Goal: Find specific page/section: Find specific page/section

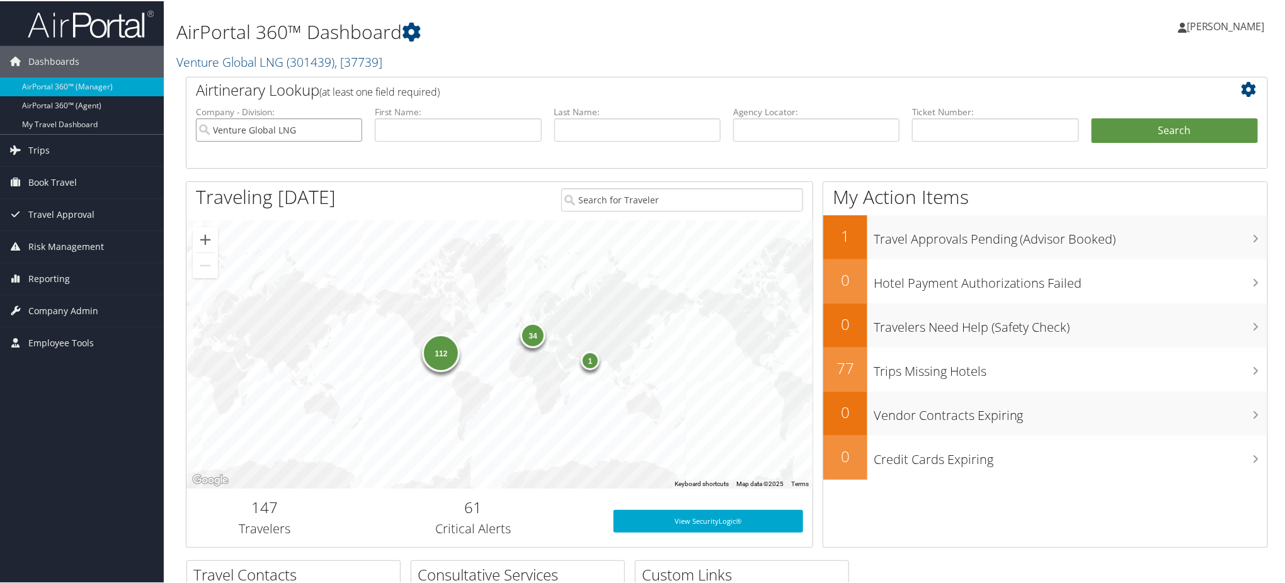
click at [350, 127] on input "Venture Global LNG" at bounding box center [279, 128] width 166 height 23
click at [756, 130] on input "text" at bounding box center [816, 128] width 166 height 23
paste input "D9MK6G"
type input "D9MK6G"
click at [1153, 126] on button "Search" at bounding box center [1175, 129] width 166 height 25
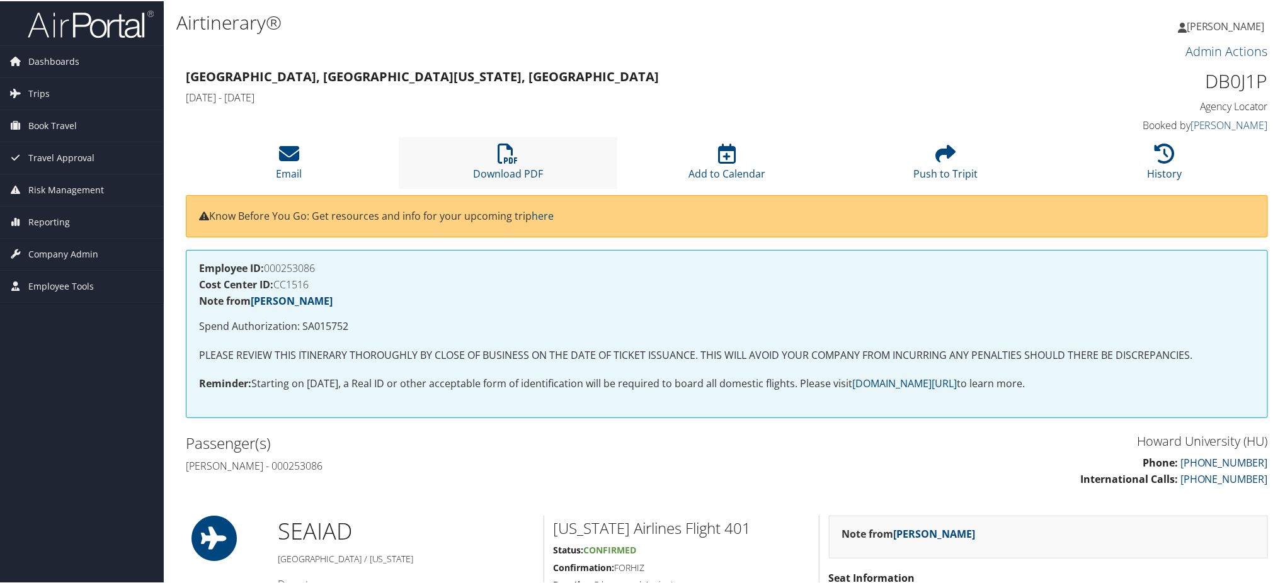
click at [528, 161] on li "Download PDF" at bounding box center [508, 161] width 219 height 51
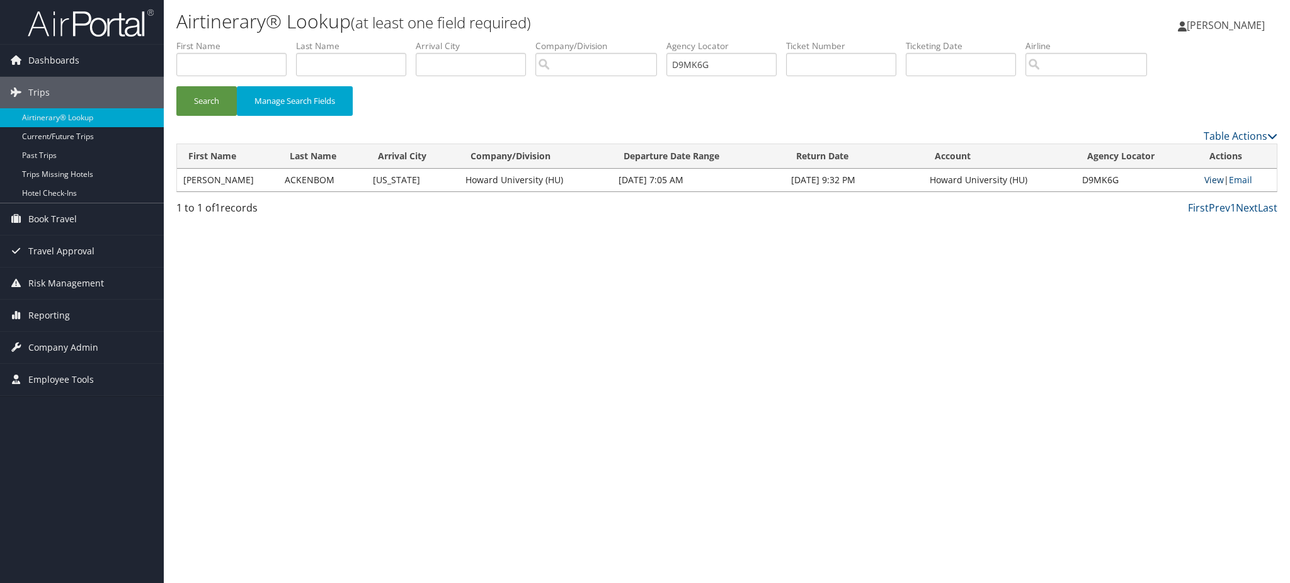
click at [1214, 178] on link "View" at bounding box center [1214, 180] width 20 height 12
drag, startPoint x: 733, startPoint y: 65, endPoint x: 505, endPoint y: 81, distance: 229.2
click at [559, 40] on ul "First Name Last Name Departure City Arrival City Company/Division Airport/City …" at bounding box center [726, 40] width 1101 height 0
paste input "MR9"
type input "D9MMR9"
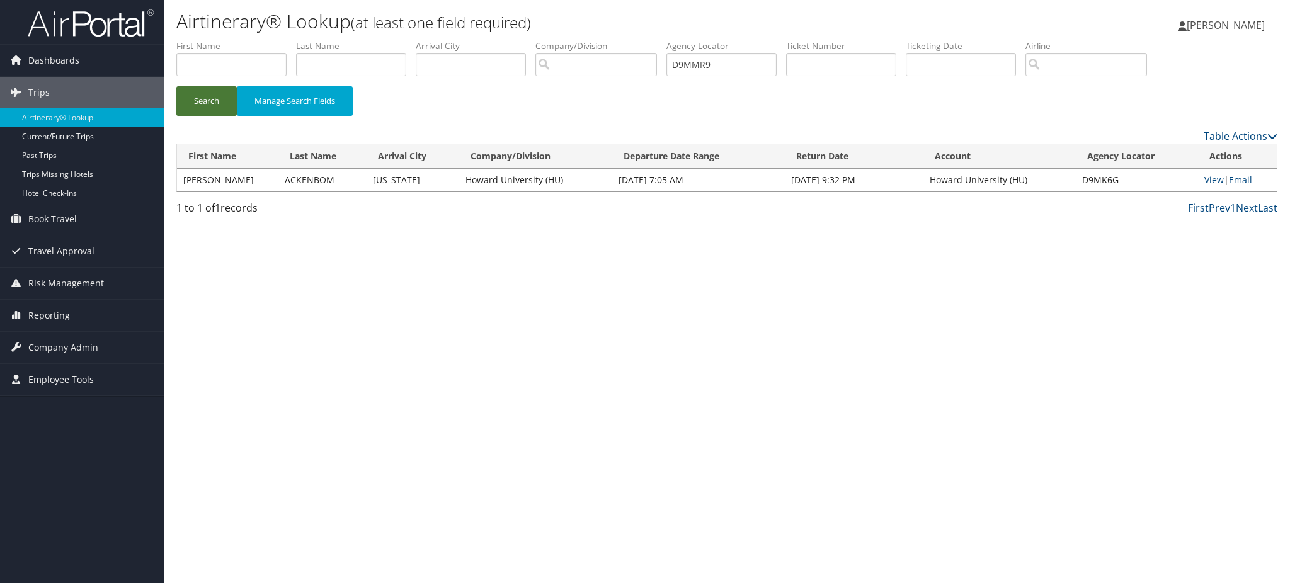
click at [192, 106] on button "Search" at bounding box center [206, 101] width 60 height 30
click at [1210, 180] on link "View" at bounding box center [1216, 180] width 20 height 12
click at [112, 26] on img at bounding box center [91, 23] width 126 height 30
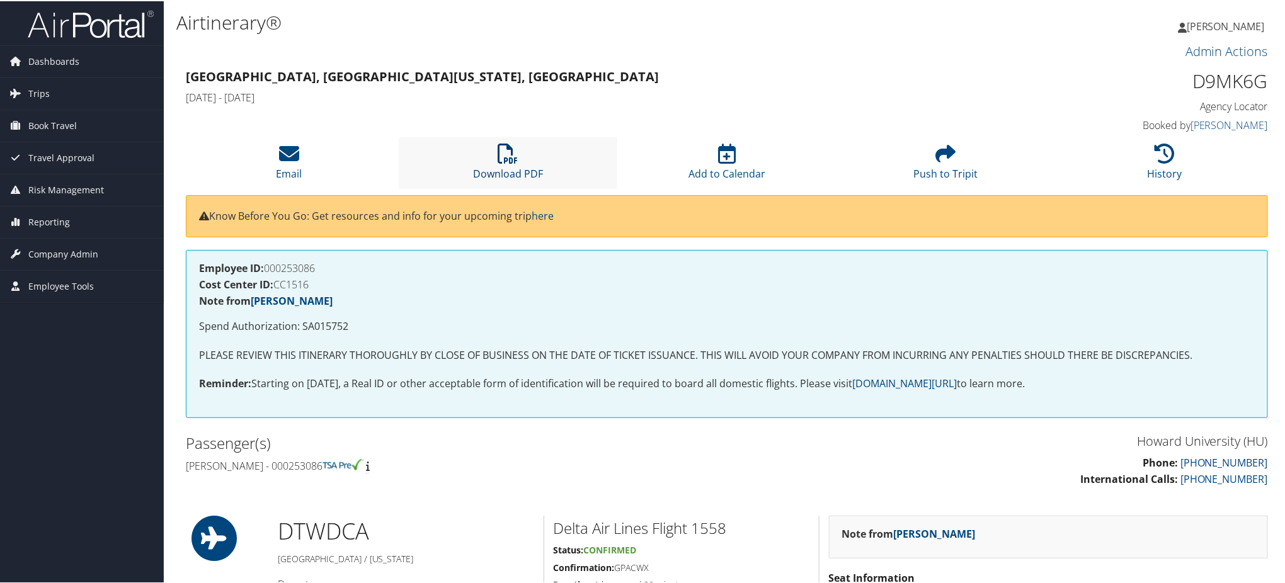
click at [506, 170] on link "Download PDF" at bounding box center [508, 164] width 70 height 30
drag, startPoint x: 520, startPoint y: 176, endPoint x: 489, endPoint y: 159, distance: 35.6
click at [520, 176] on link "Download PDF" at bounding box center [508, 164] width 70 height 30
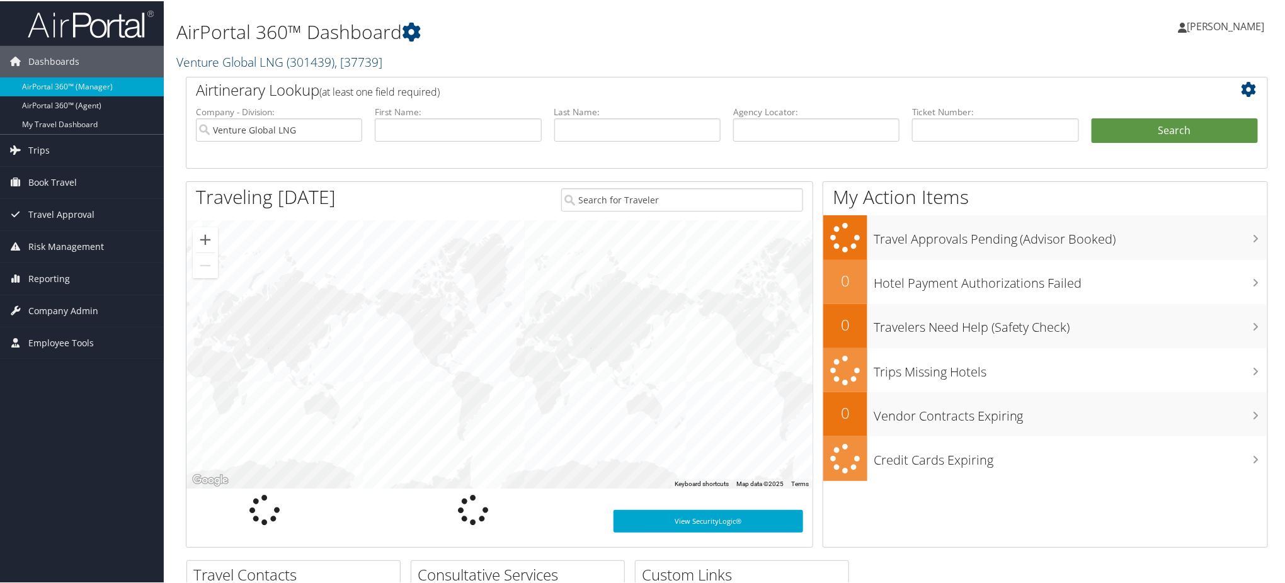
click at [326, 65] on span "( 301439 )" at bounding box center [311, 60] width 48 height 17
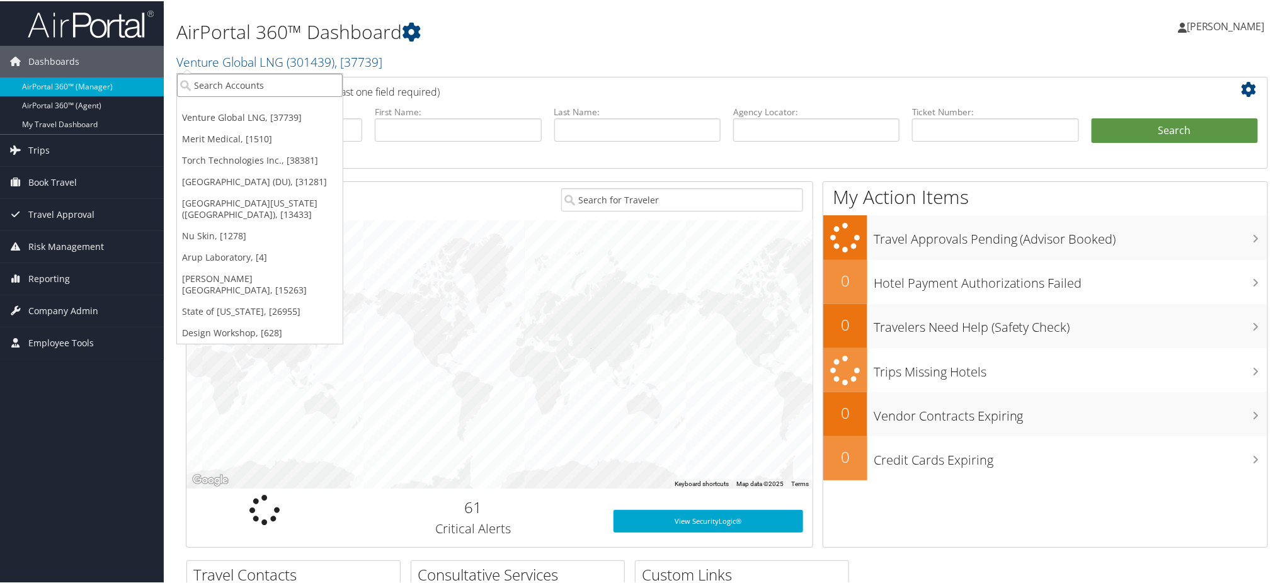
click at [290, 79] on input "search" at bounding box center [260, 83] width 166 height 23
type input "merit medica"
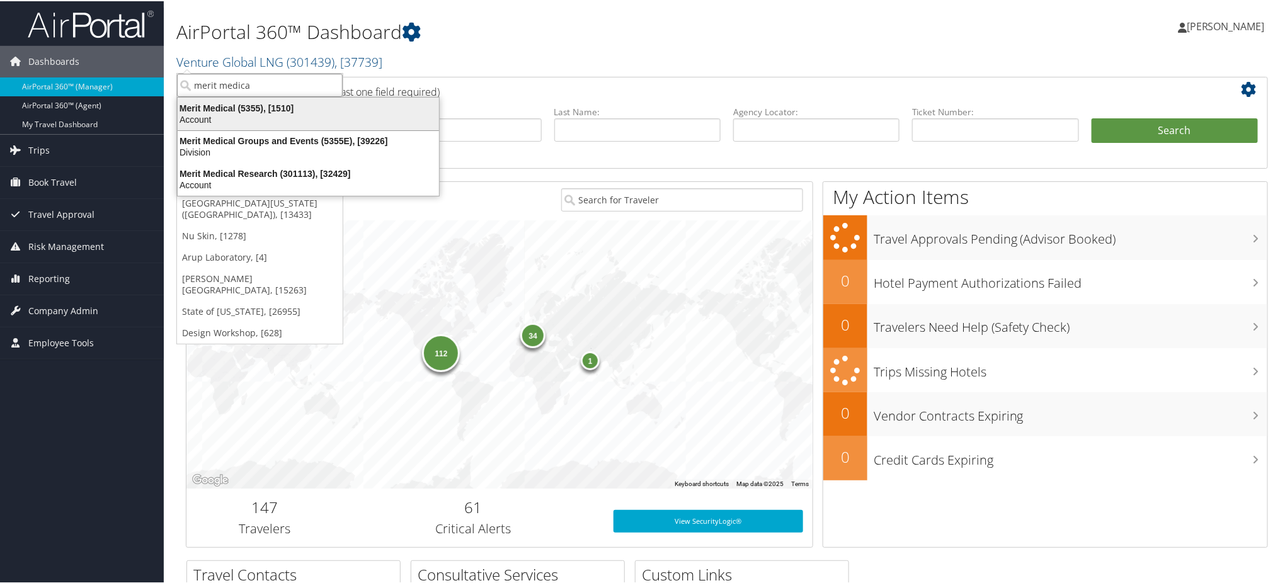
click at [291, 110] on div "Merit Medical (5355), [1510]" at bounding box center [308, 106] width 277 height 11
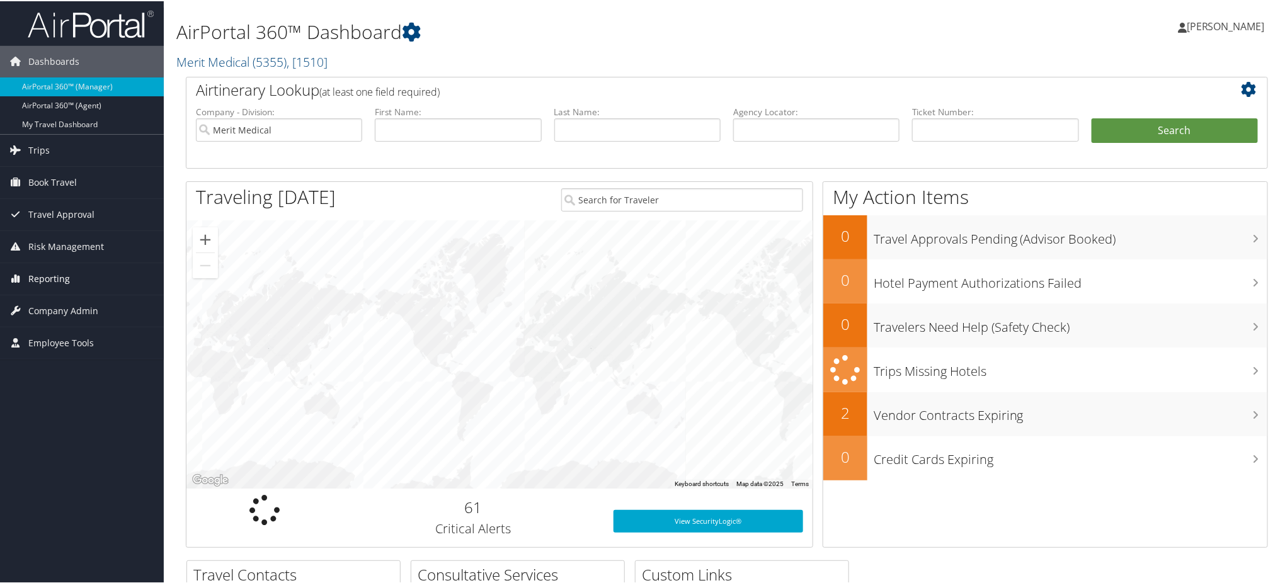
click at [59, 273] on span "Reporting" at bounding box center [49, 277] width 42 height 31
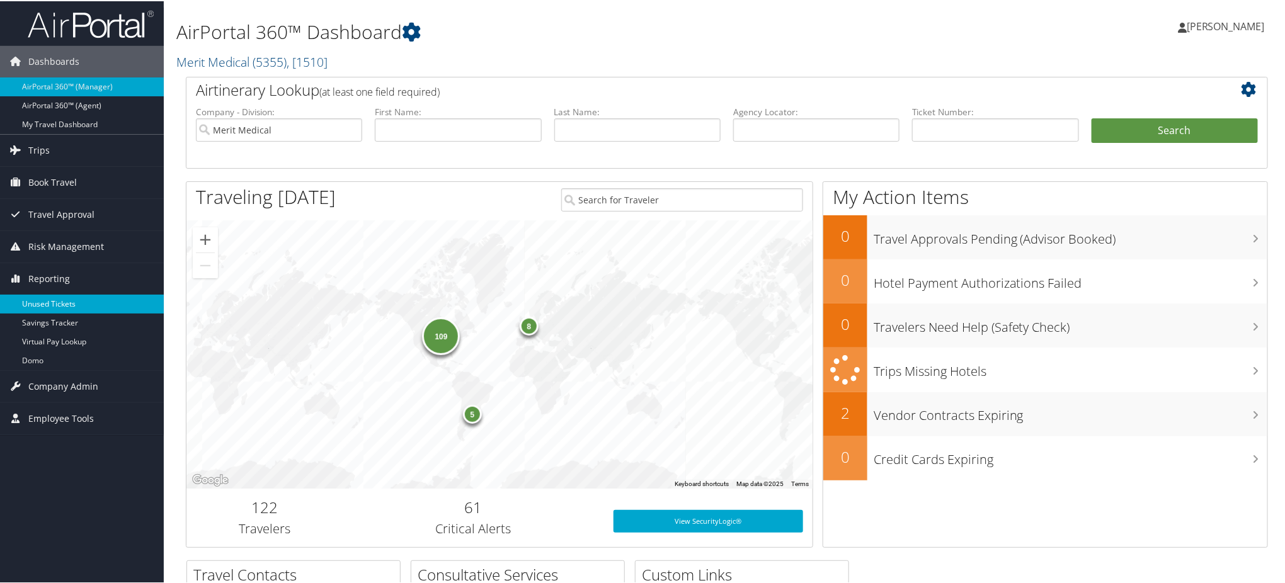
click at [56, 302] on link "Unused Tickets" at bounding box center [82, 303] width 164 height 19
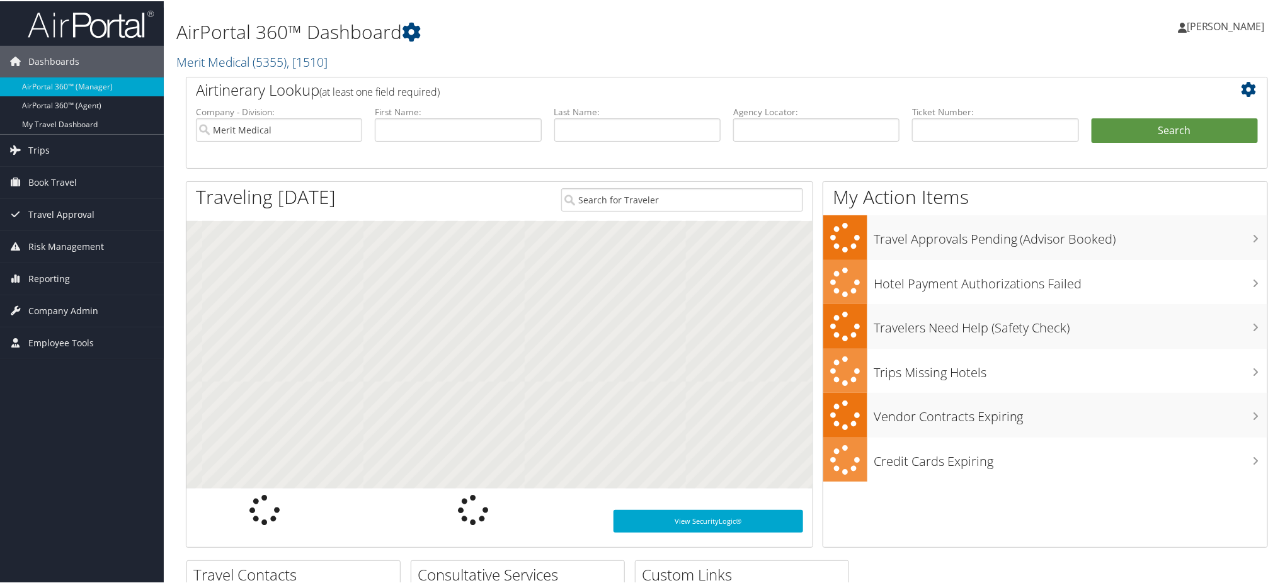
drag, startPoint x: 82, startPoint y: 312, endPoint x: 152, endPoint y: 326, distance: 71.4
click at [82, 311] on span "Company Admin" at bounding box center [63, 309] width 70 height 31
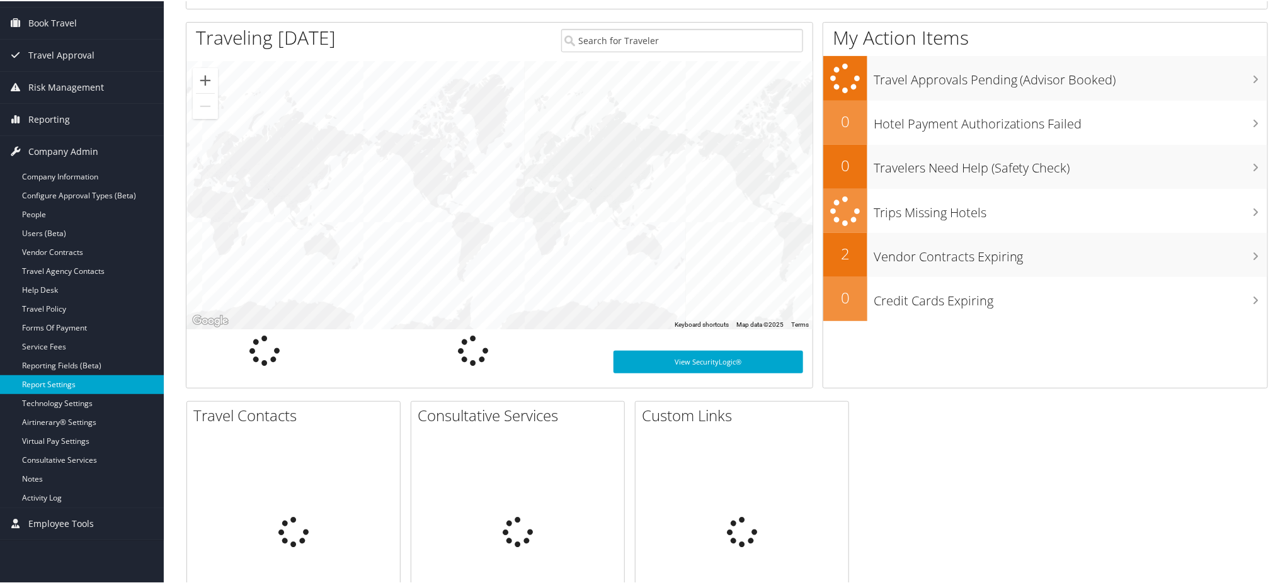
scroll to position [168, 0]
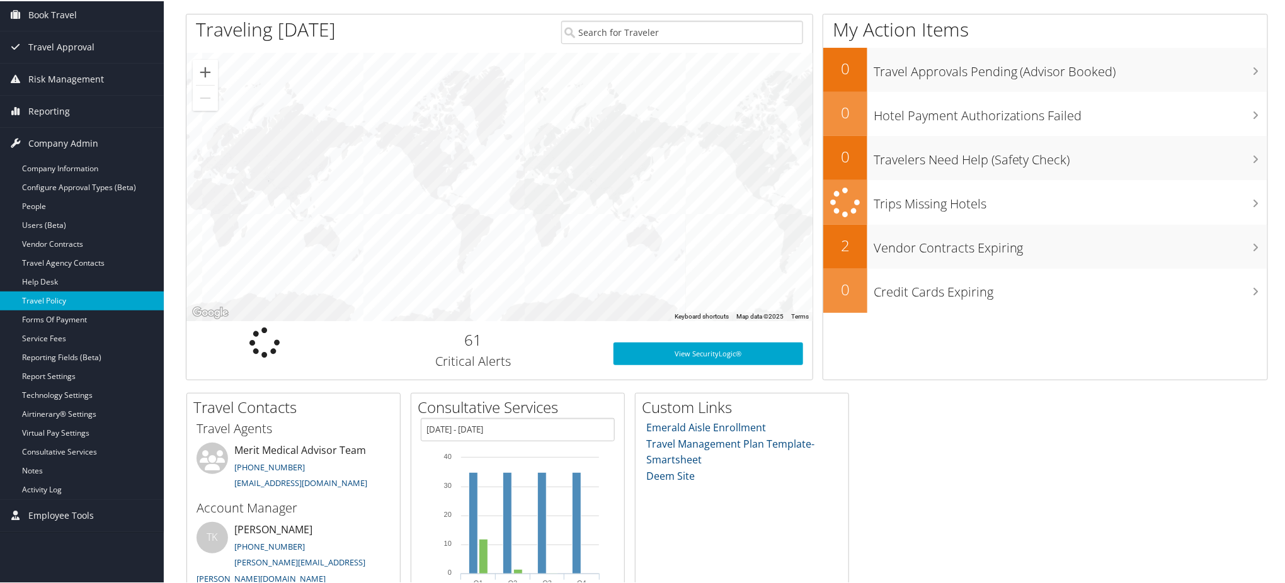
click at [63, 295] on link "Travel Policy" at bounding box center [82, 299] width 164 height 19
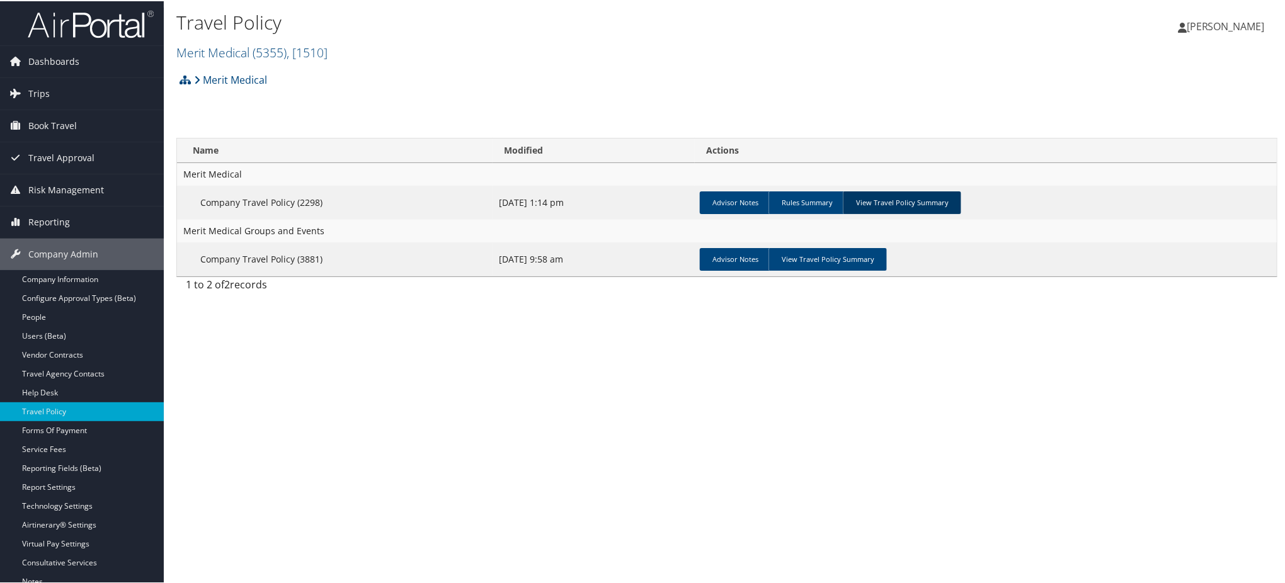
click at [893, 198] on link "View Travel Policy Summary" at bounding box center [902, 201] width 118 height 23
